Goal: Information Seeking & Learning: Learn about a topic

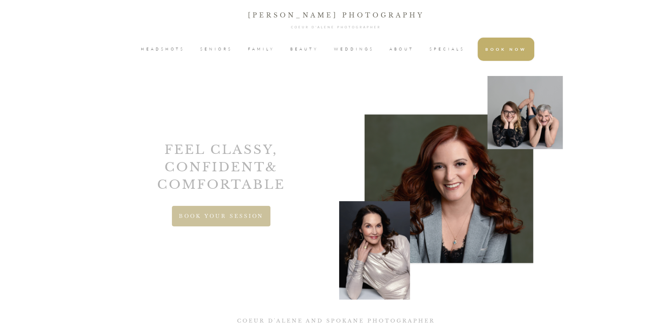
click at [164, 51] on span "HEADSHOTS" at bounding box center [163, 49] width 44 height 12
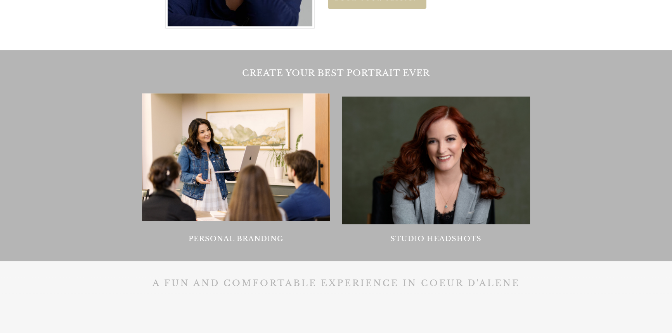
scroll to position [741, 0]
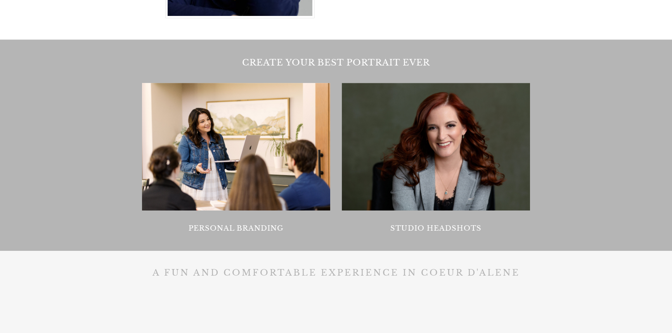
click at [448, 227] on p "Studio Headshots" at bounding box center [435, 229] width 187 height 12
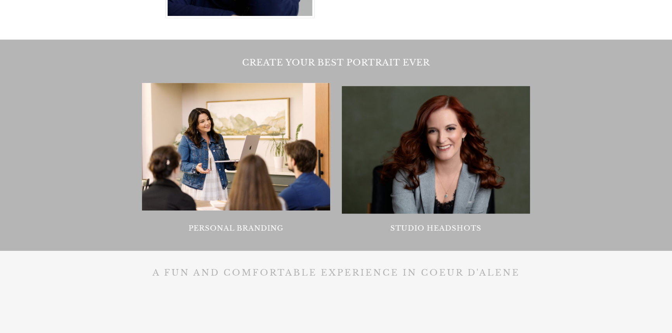
click at [455, 151] on div at bounding box center [436, 150] width 188 height 128
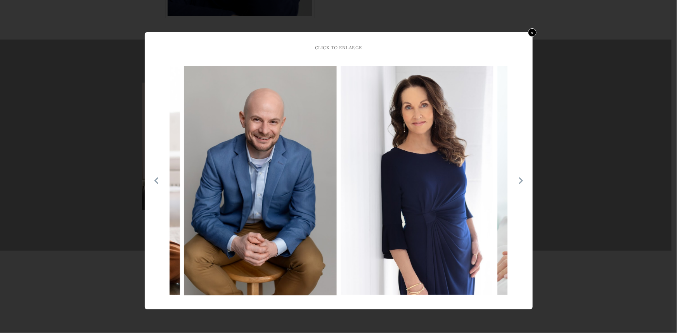
click at [520, 180] on icon at bounding box center [521, 181] width 8 height 8
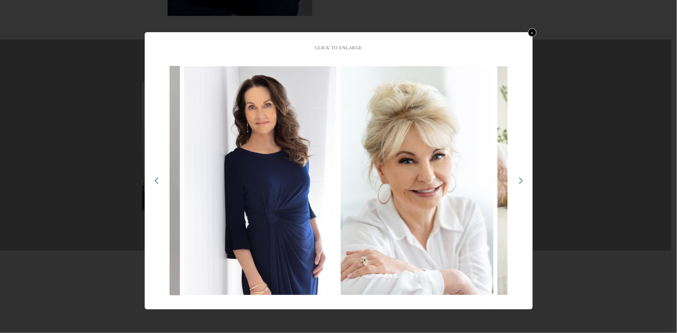
click at [520, 180] on icon at bounding box center [521, 181] width 8 height 8
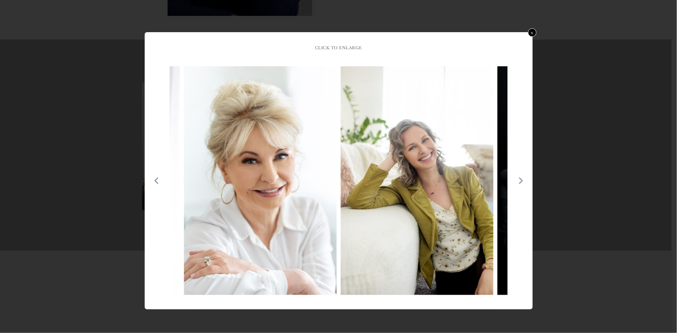
click at [520, 180] on icon at bounding box center [521, 181] width 8 height 8
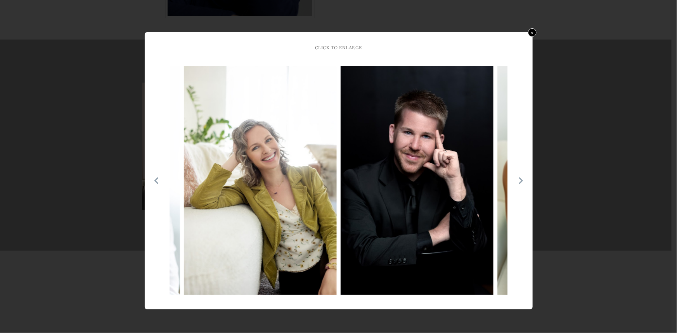
click at [519, 180] on icon at bounding box center [521, 181] width 8 height 8
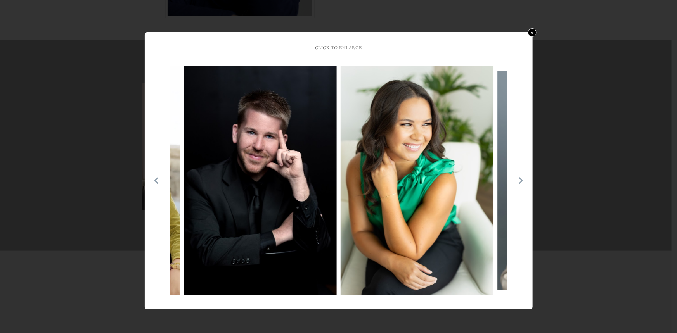
click at [519, 181] on icon at bounding box center [521, 181] width 8 height 8
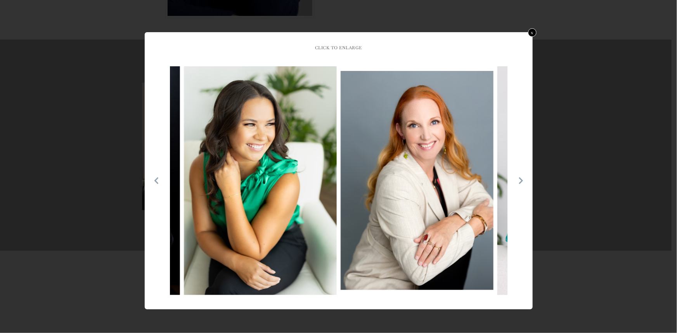
click at [519, 181] on icon at bounding box center [521, 181] width 8 height 8
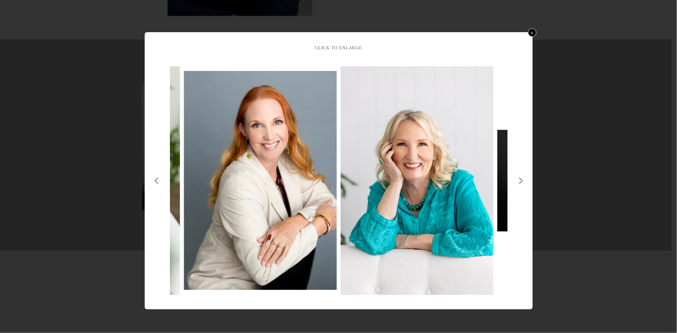
click at [519, 181] on icon at bounding box center [521, 181] width 8 height 8
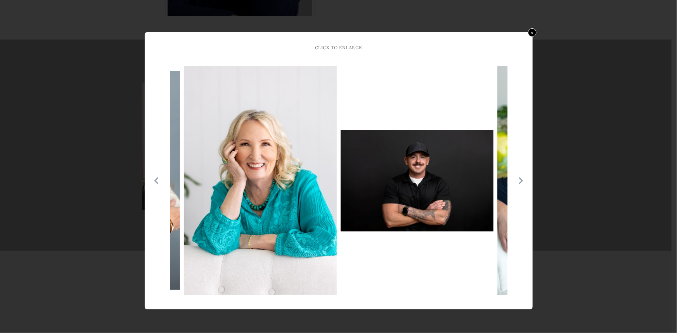
click at [518, 181] on icon at bounding box center [521, 181] width 8 height 8
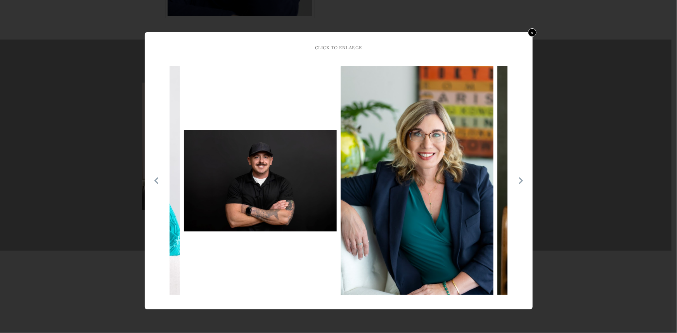
click at [517, 182] on icon at bounding box center [521, 181] width 8 height 8
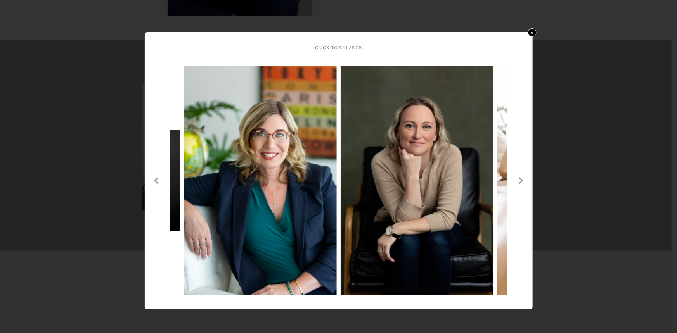
click at [516, 183] on div at bounding box center [339, 181] width 376 height 230
click at [519, 181] on icon at bounding box center [521, 181] width 8 height 8
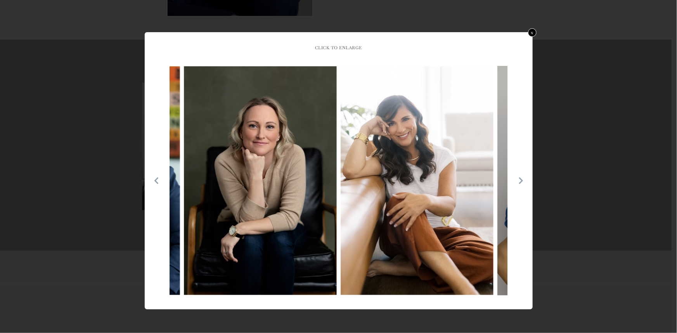
click at [519, 181] on icon at bounding box center [521, 181] width 8 height 8
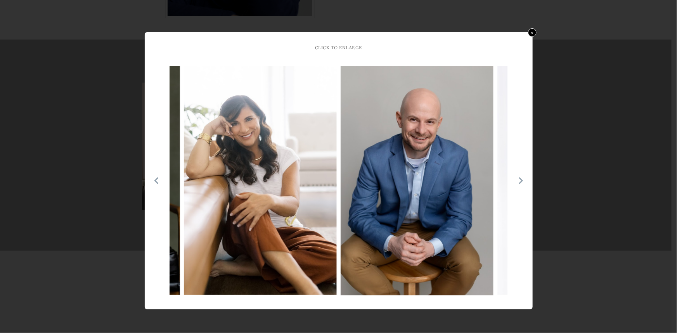
click at [517, 181] on icon at bounding box center [521, 181] width 8 height 8
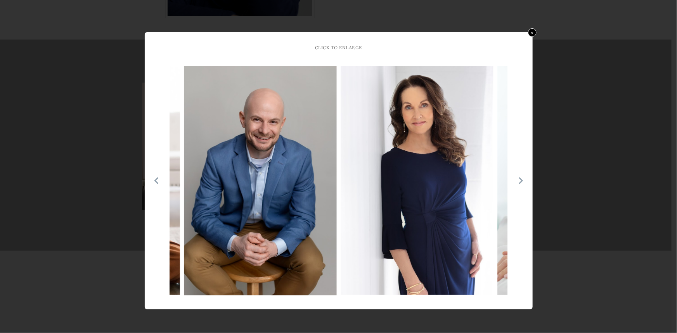
click at [517, 181] on icon at bounding box center [521, 181] width 8 height 8
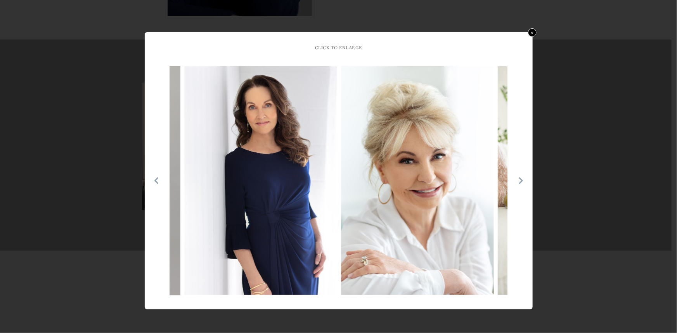
click at [405, 164] on img at bounding box center [417, 180] width 153 height 229
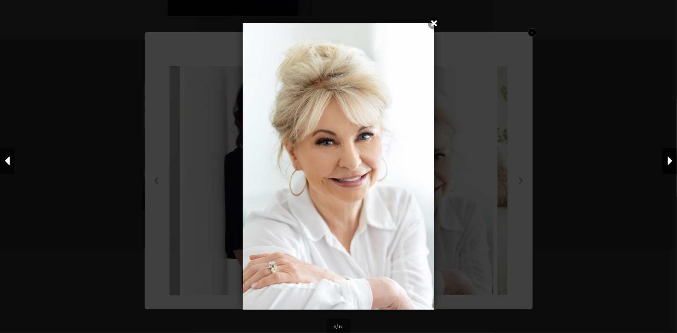
click at [668, 159] on icon at bounding box center [670, 161] width 5 height 9
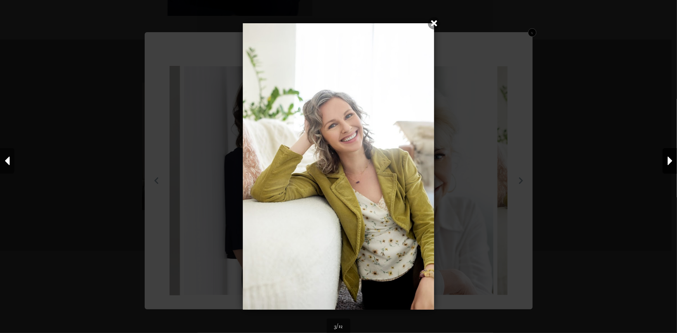
click at [667, 158] on button at bounding box center [670, 161] width 14 height 26
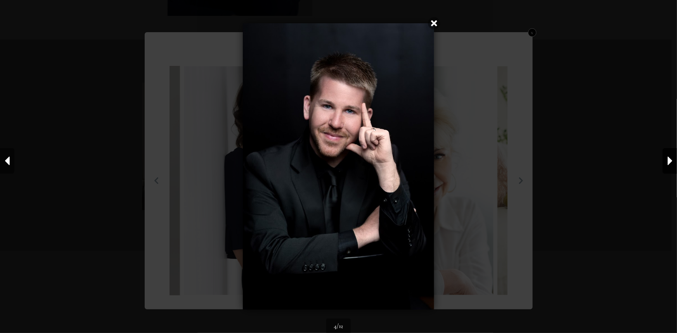
click at [667, 158] on button at bounding box center [670, 161] width 14 height 26
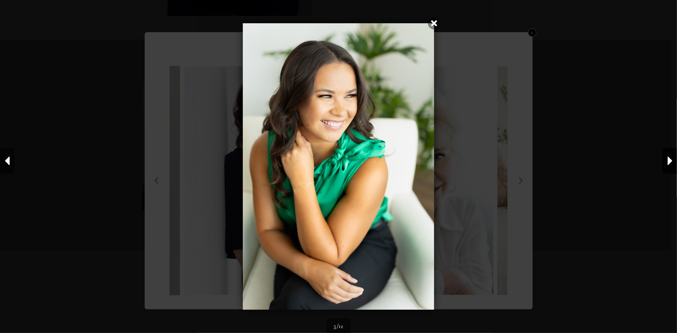
click at [665, 158] on button at bounding box center [670, 161] width 14 height 26
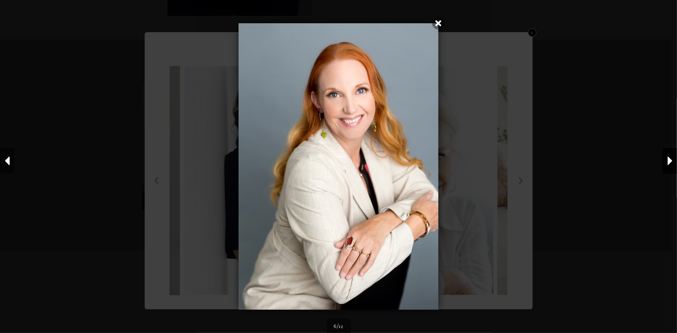
click at [663, 157] on button at bounding box center [670, 161] width 14 height 26
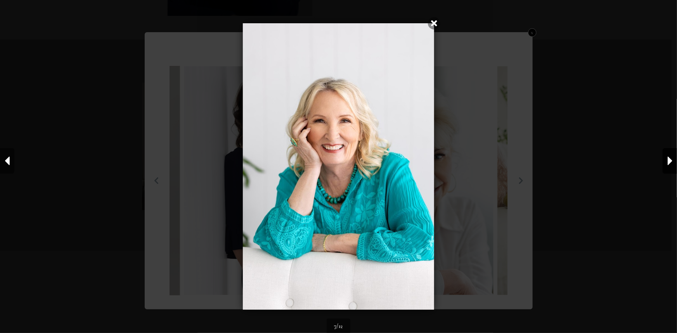
click at [663, 157] on button at bounding box center [670, 161] width 14 height 26
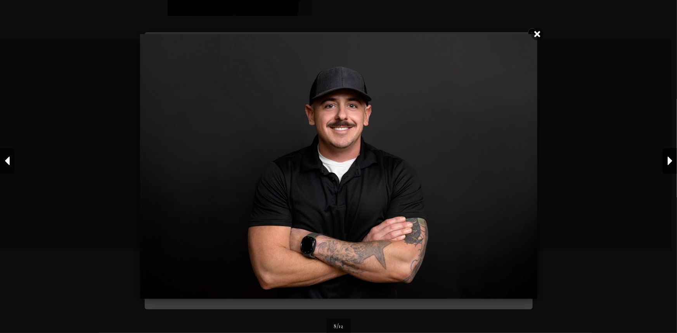
click at [663, 157] on button at bounding box center [670, 161] width 14 height 26
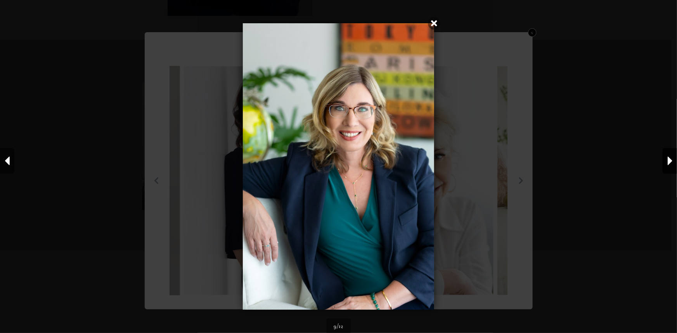
click at [663, 157] on button at bounding box center [670, 161] width 14 height 26
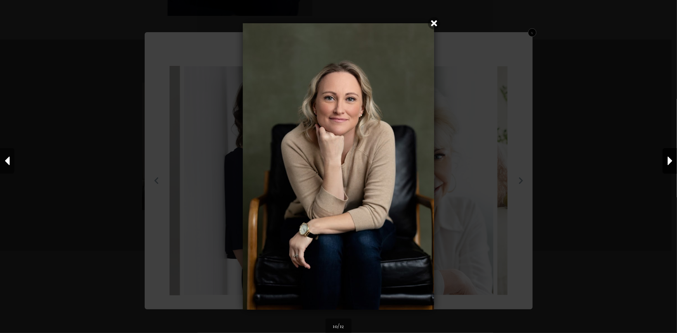
click at [663, 157] on button at bounding box center [670, 161] width 14 height 26
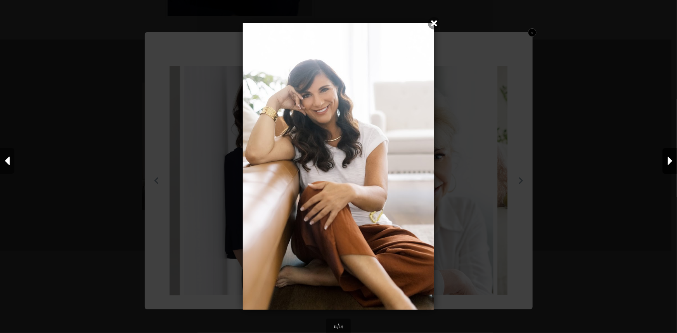
click at [663, 157] on button at bounding box center [670, 161] width 14 height 26
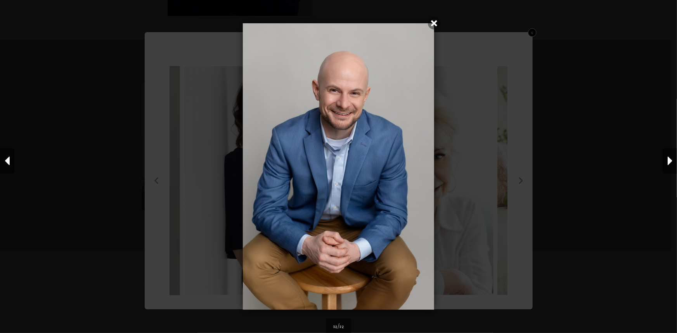
click at [661, 157] on div at bounding box center [338, 166] width 677 height 294
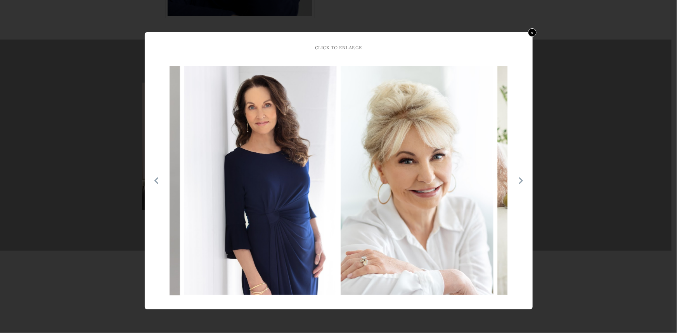
click at [660, 156] on div at bounding box center [338, 166] width 677 height 333
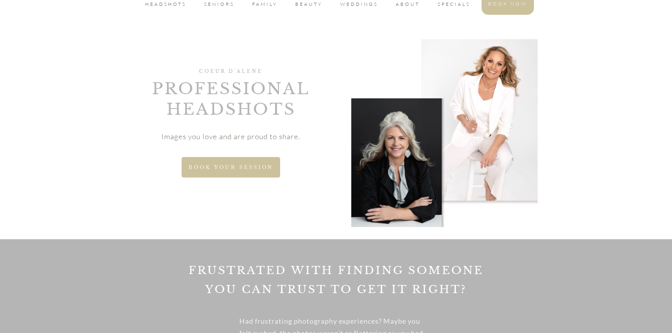
scroll to position [0, 0]
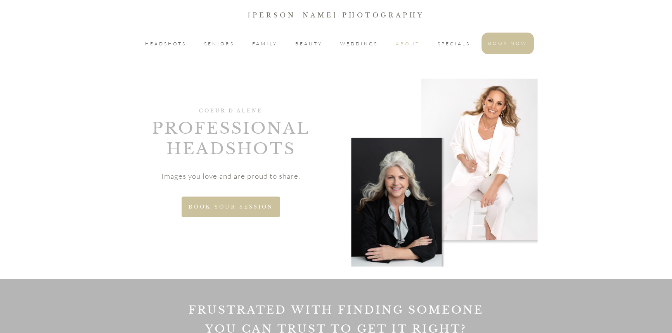
click at [398, 43] on span "ABOUT" at bounding box center [408, 43] width 24 height 9
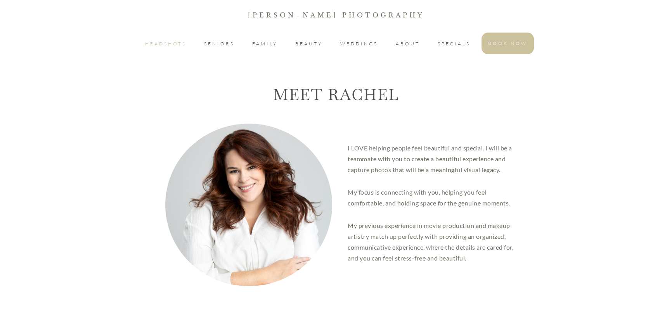
click at [164, 42] on span "HEADSHOTS" at bounding box center [165, 43] width 41 height 9
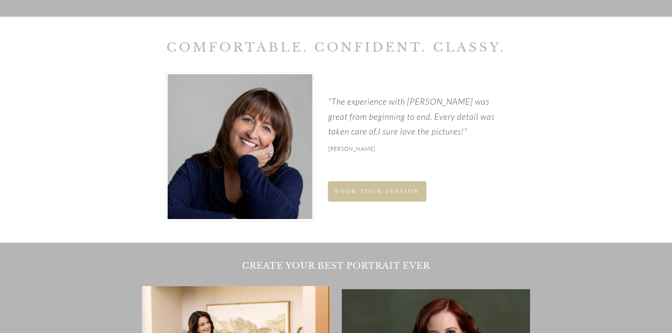
scroll to position [529, 0]
